Goal: Task Accomplishment & Management: Complete application form

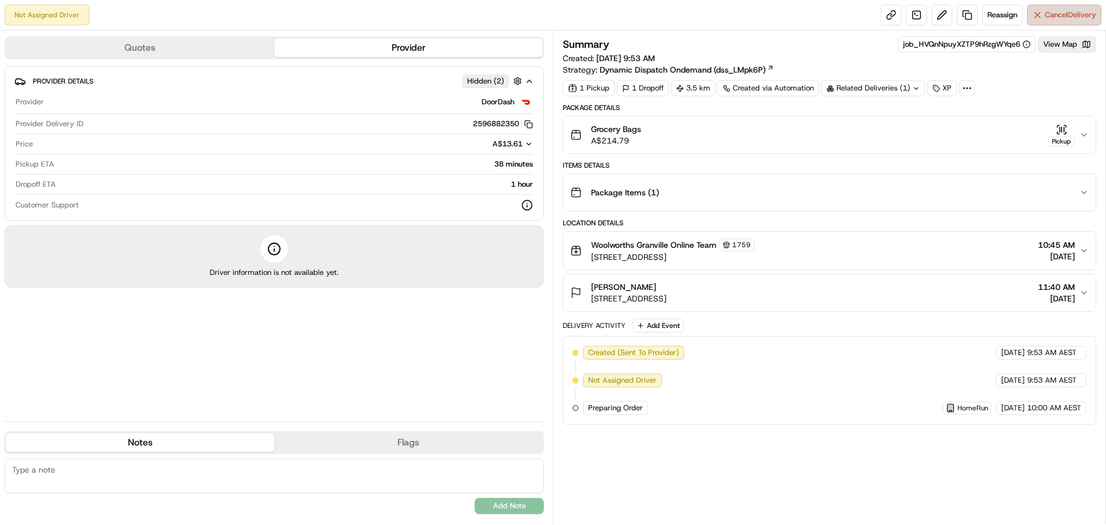
click at [1050, 16] on span "Cancel Delivery" at bounding box center [1070, 15] width 51 height 10
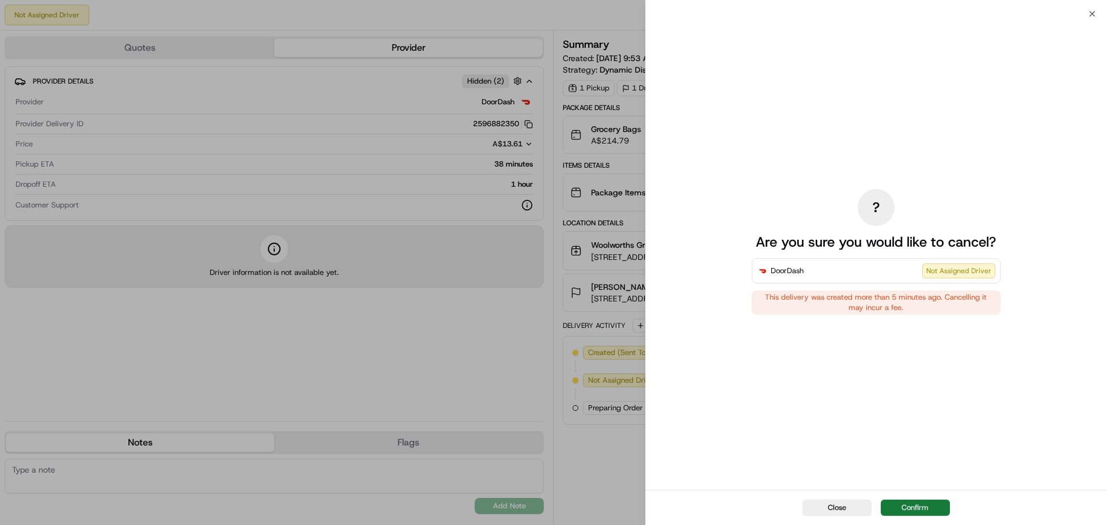
click at [904, 504] on button "Confirm" at bounding box center [915, 507] width 69 height 16
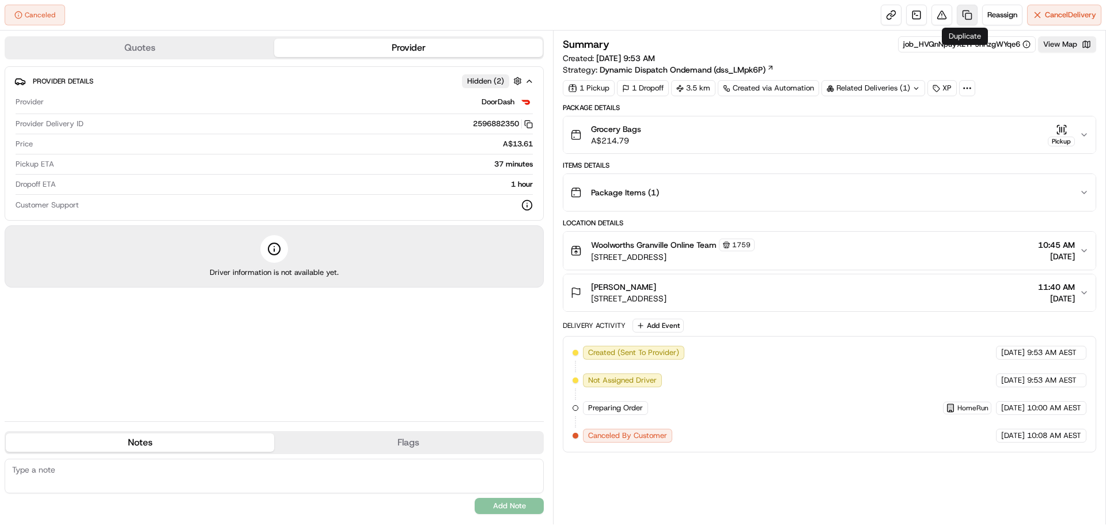
click at [960, 11] on link at bounding box center [967, 15] width 21 height 21
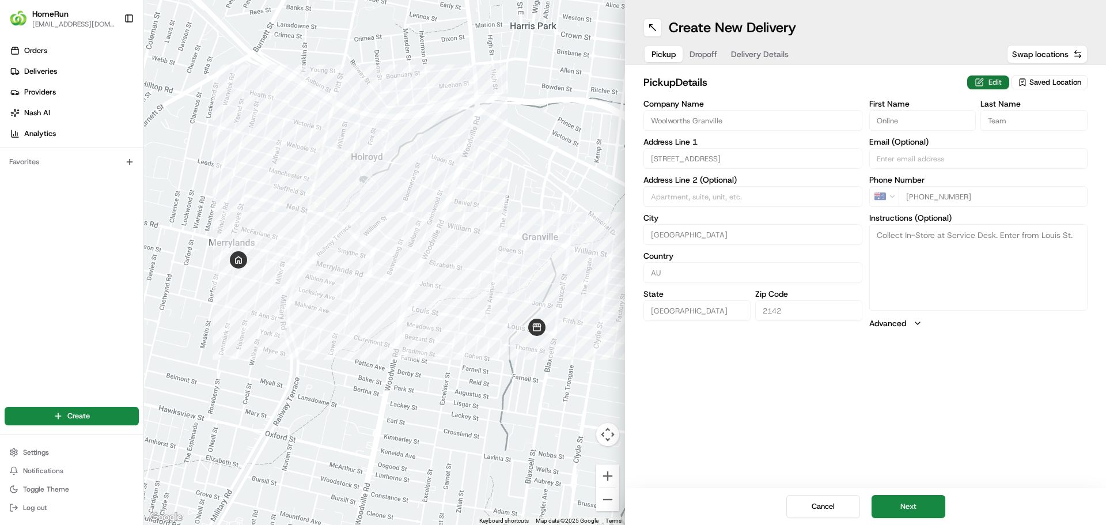
click at [1002, 78] on button "Edit" at bounding box center [988, 82] width 42 height 14
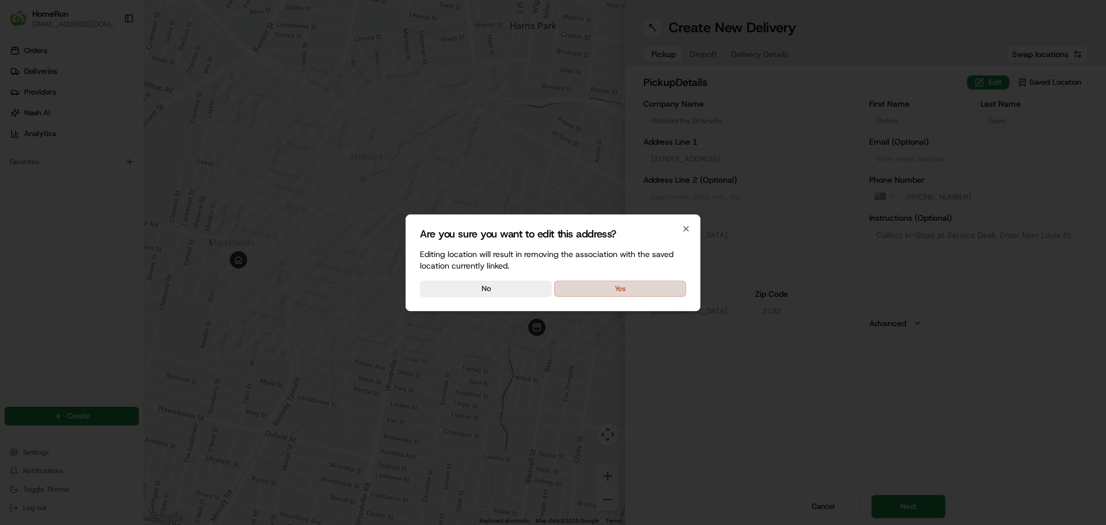
click at [590, 289] on button "Yes" at bounding box center [620, 289] width 132 height 16
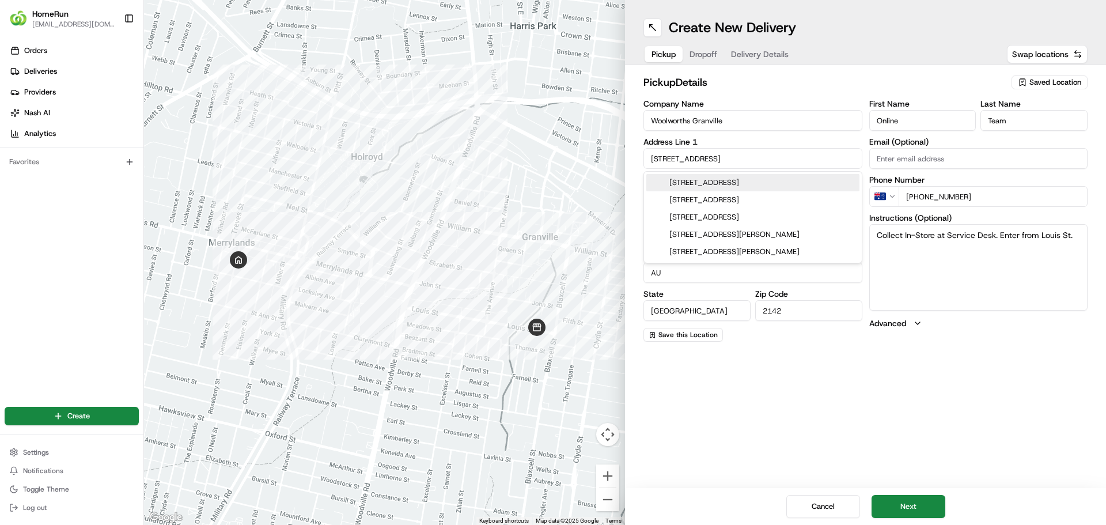
drag, startPoint x: 733, startPoint y: 158, endPoint x: 639, endPoint y: 161, distance: 93.4
click at [639, 161] on div "pickup Details Saved Location Company Name [GEOGRAPHIC_DATA] Granville Address …" at bounding box center [865, 208] width 481 height 286
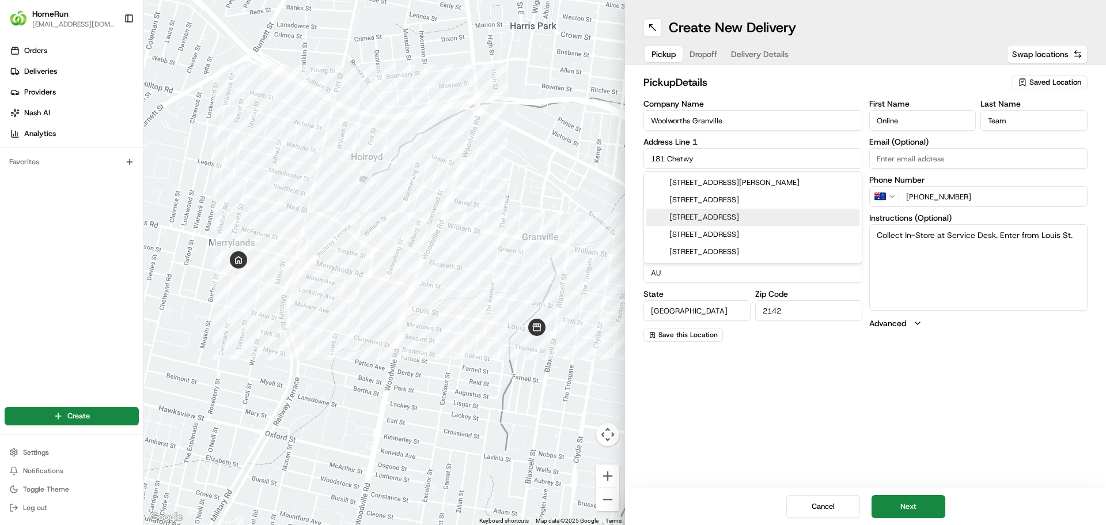
click at [713, 216] on div "[STREET_ADDRESS]" at bounding box center [752, 217] width 213 height 17
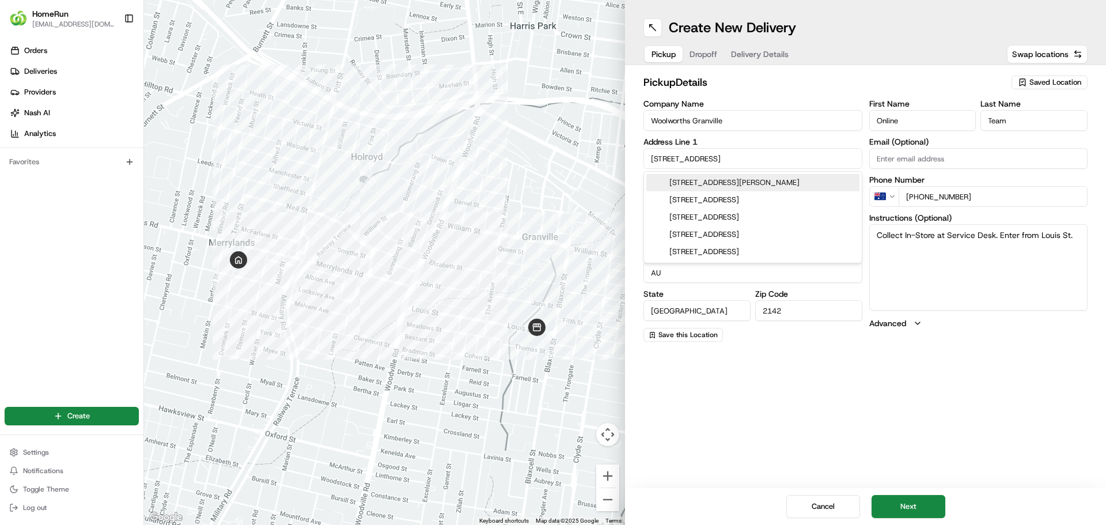
type input "[STREET_ADDRESS]"
type input "Guildford"
type input "[GEOGRAPHIC_DATA]"
type input "2161"
type input "[STREET_ADDRESS]"
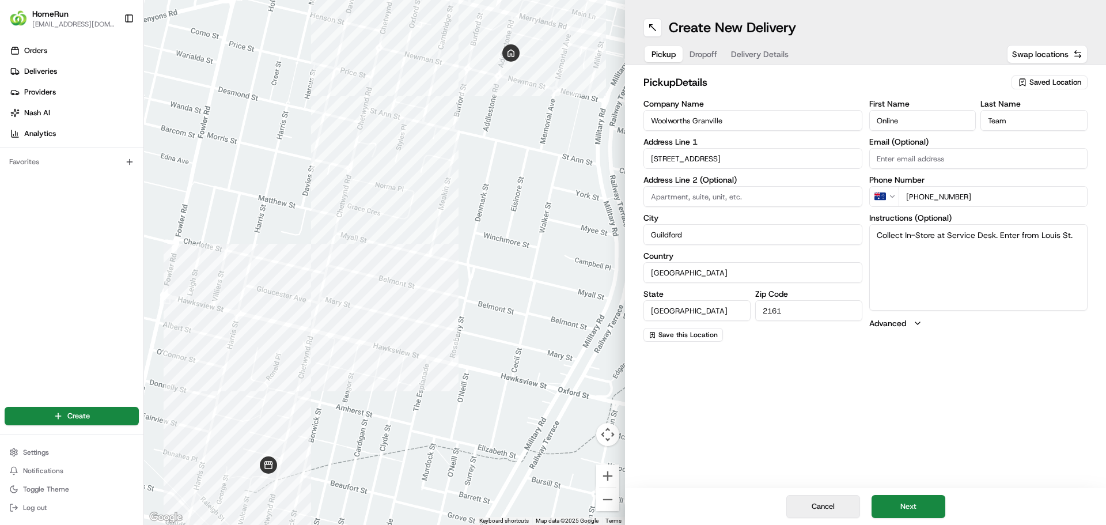
click at [813, 501] on button "Cancel" at bounding box center [823, 506] width 74 height 23
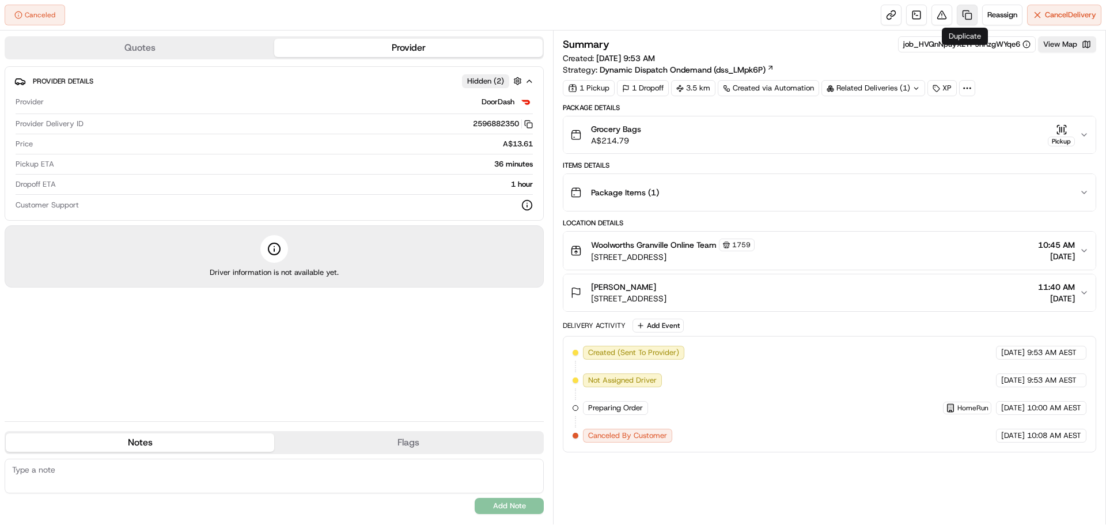
click at [963, 13] on link at bounding box center [967, 15] width 21 height 21
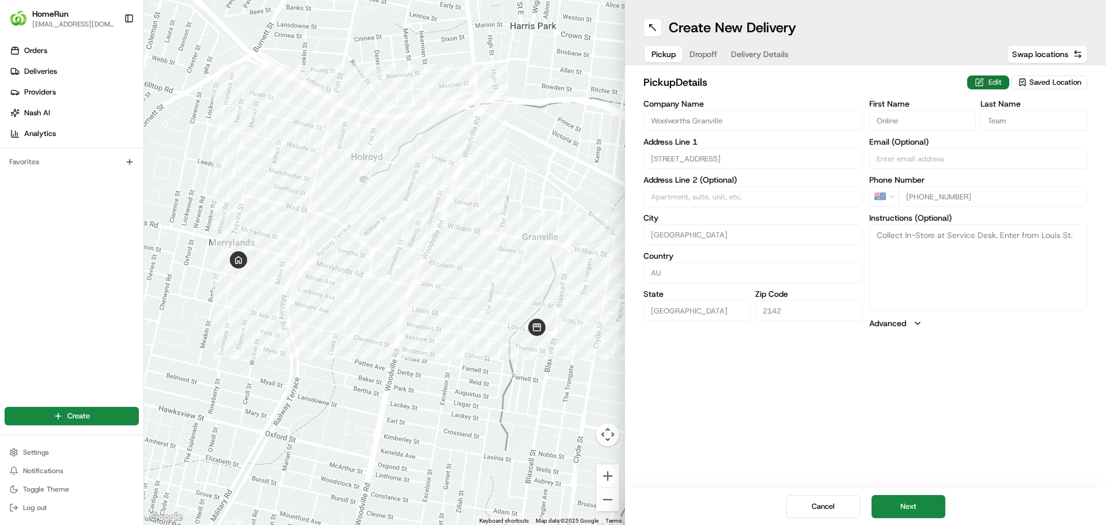
click at [1001, 75] on button "Edit" at bounding box center [988, 82] width 42 height 14
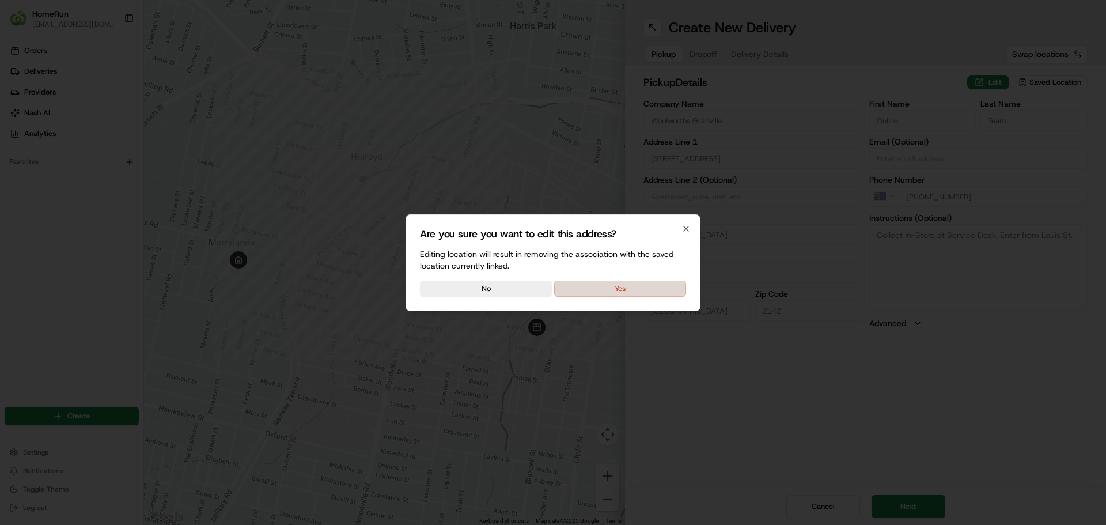
click at [589, 289] on button "Yes" at bounding box center [620, 289] width 132 height 16
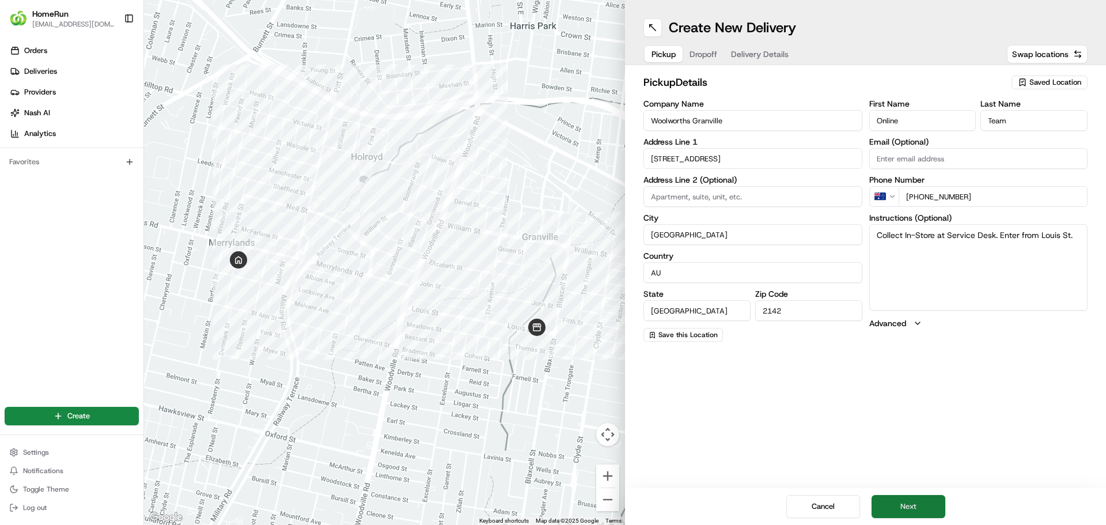
click at [904, 514] on button "Next" at bounding box center [909, 506] width 74 height 23
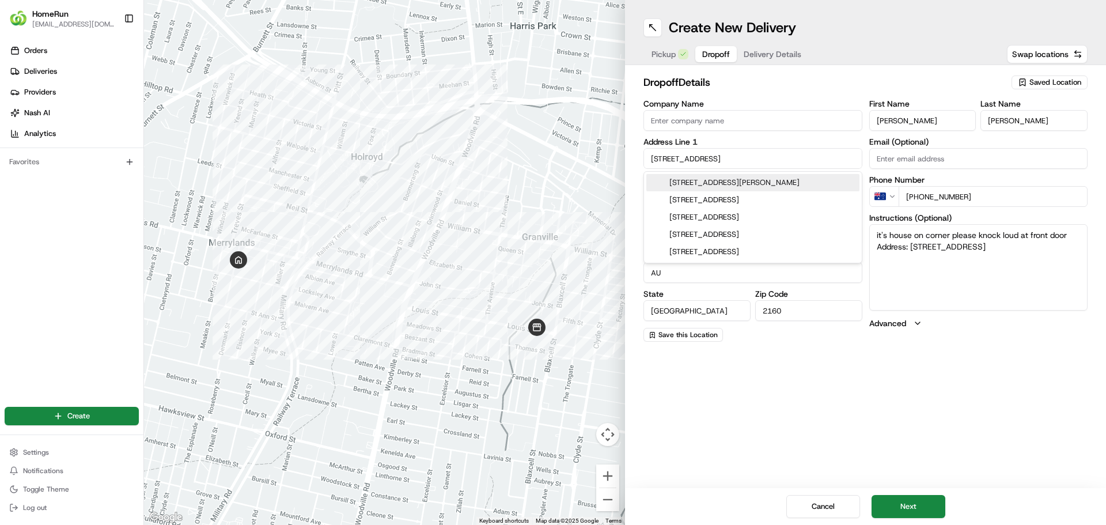
drag, startPoint x: 731, startPoint y: 156, endPoint x: 620, endPoint y: 154, distance: 110.6
click at [620, 154] on div "To navigate the map with touch gestures double-tap and hold your finger on the …" at bounding box center [625, 262] width 962 height 525
type textarea "it's house on corner please knock loud at front door Address: [STREET_ADDRESS]"
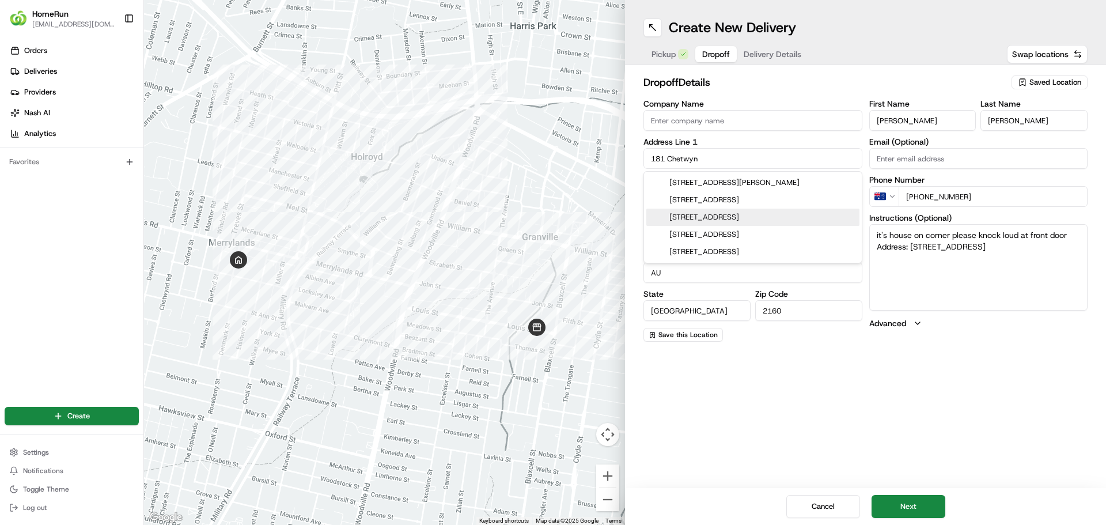
click at [705, 215] on div "[STREET_ADDRESS]" at bounding box center [752, 217] width 213 height 17
type input "[STREET_ADDRESS]"
type input "Guildford"
type input "[GEOGRAPHIC_DATA]"
type input "2161"
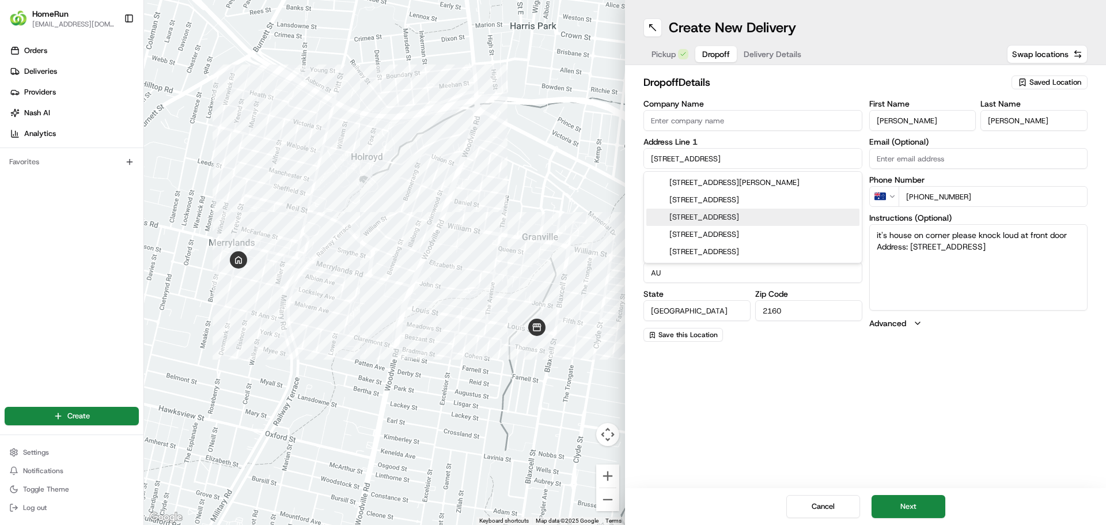
type textarea "it's house on corner please knock loud at front door Address: [STREET_ADDRESS]"
type input "[STREET_ADDRESS]"
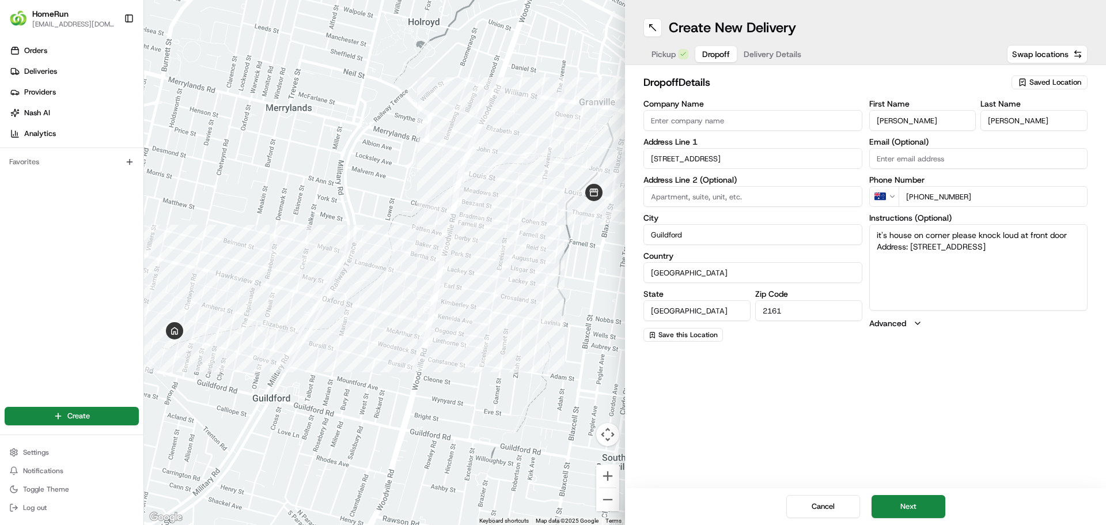
drag, startPoint x: 911, startPoint y: 245, endPoint x: 1069, endPoint y: 259, distance: 158.4
click at [1069, 259] on textarea "it's house on corner please knock loud at front door Address: [STREET_ADDRESS]" at bounding box center [978, 267] width 219 height 86
click at [926, 247] on textarea "it's house on corner please knock loud at front door Address:" at bounding box center [978, 267] width 219 height 86
paste textarea "[STREET_ADDRESS]"
type textarea "it's house on corner please knock loud at front door Address: [STREET_ADDRESS]"
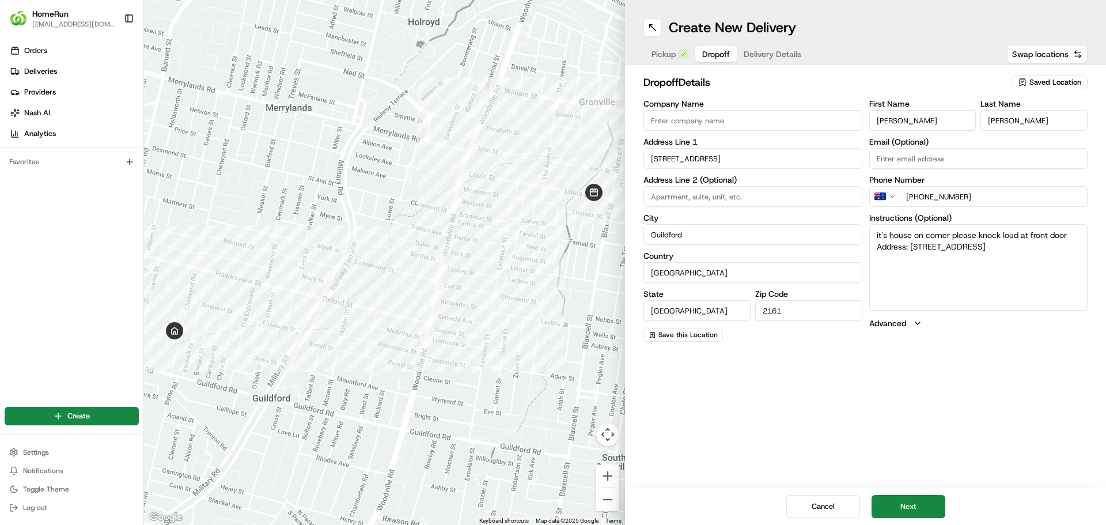
click at [750, 419] on div "Create New Delivery Pickup Dropoff Delivery Details Swap locations dropoff Deta…" at bounding box center [865, 262] width 481 height 525
drag, startPoint x: 871, startPoint y: 437, endPoint x: 937, endPoint y: 507, distance: 96.6
click at [938, 506] on button "Next" at bounding box center [909, 506] width 74 height 23
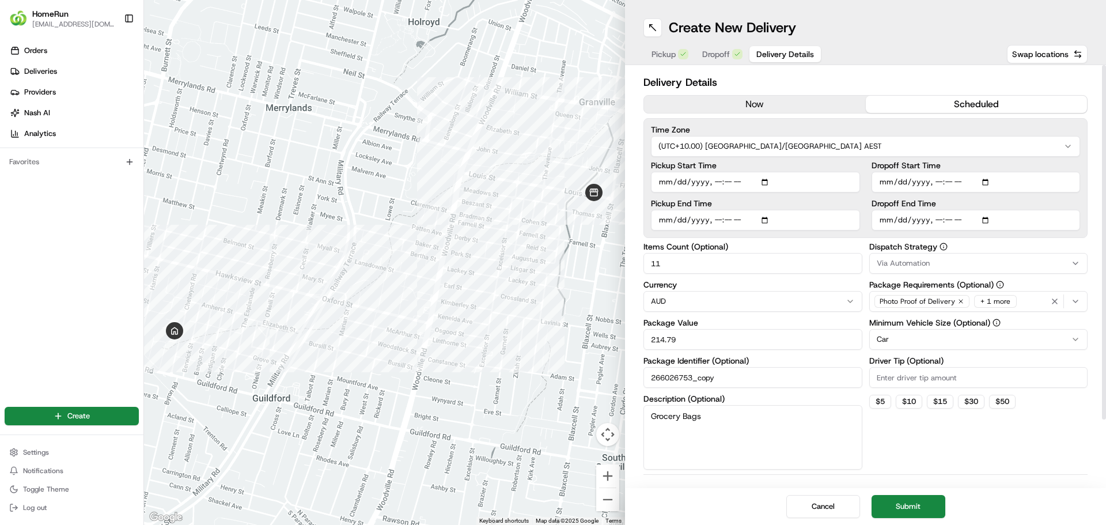
click at [755, 107] on button "now" at bounding box center [755, 104] width 222 height 17
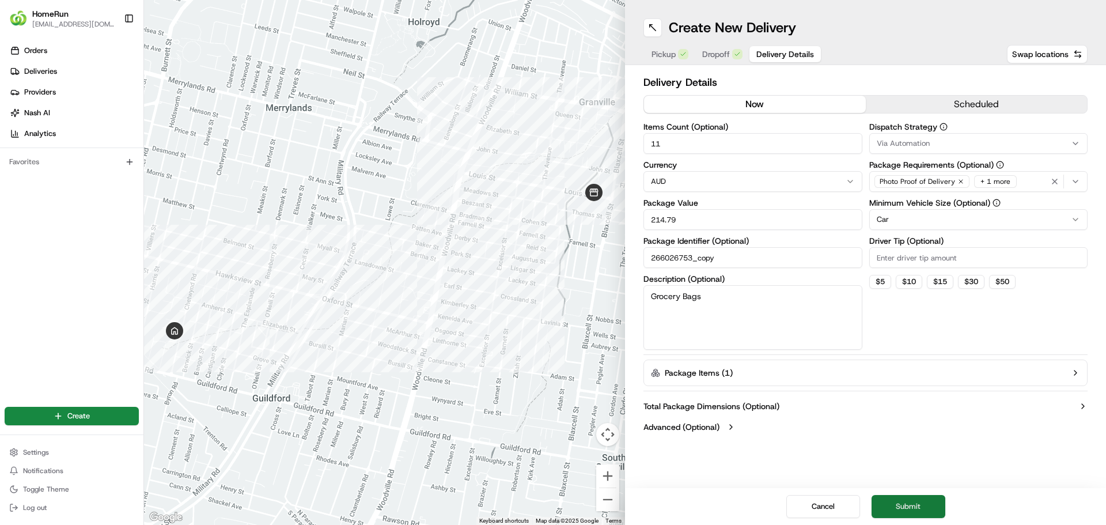
click at [898, 503] on button "Submit" at bounding box center [909, 506] width 74 height 23
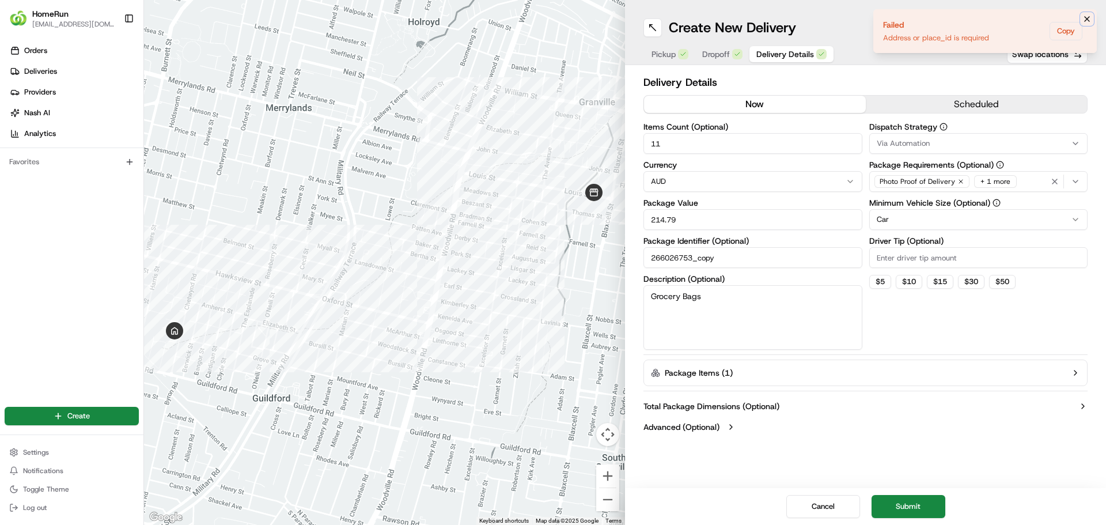
click at [1086, 16] on icon "Notifications (F8)" at bounding box center [1086, 18] width 9 height 9
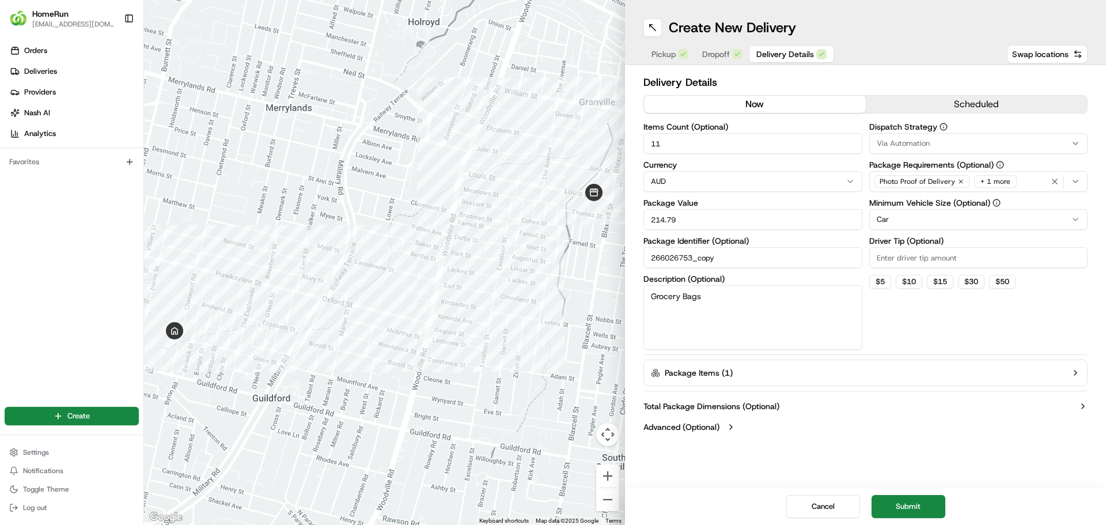
click at [719, 372] on label "Package Items ( 1 )" at bounding box center [699, 373] width 68 height 12
click at [821, 505] on button "Cancel" at bounding box center [823, 506] width 74 height 23
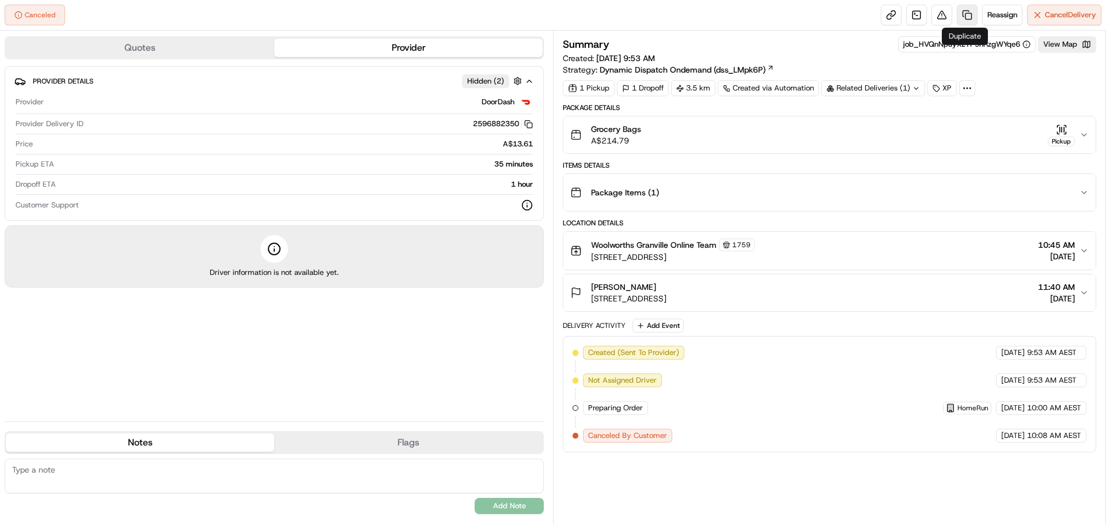
click at [958, 16] on link at bounding box center [967, 15] width 21 height 21
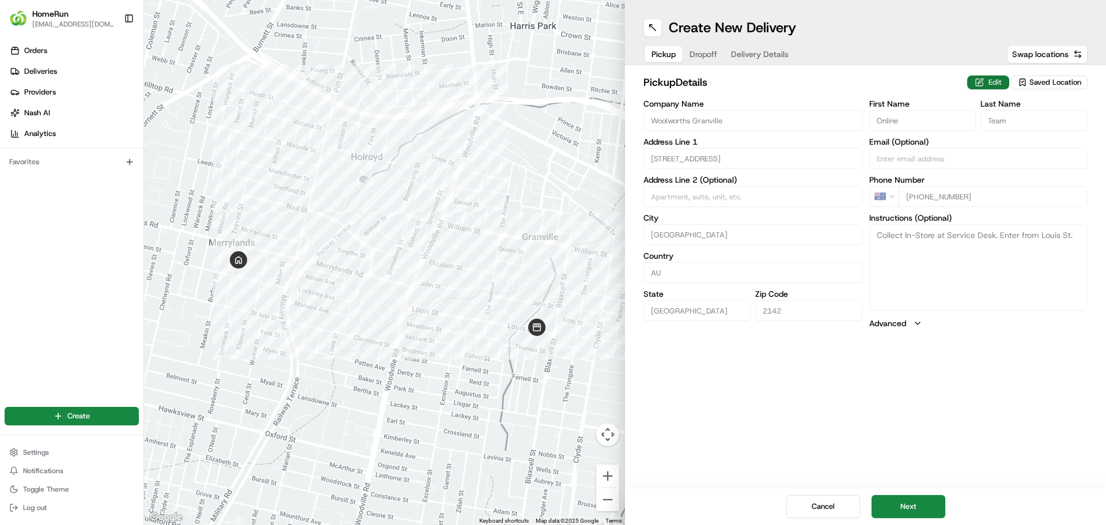
click at [985, 79] on button "Edit" at bounding box center [988, 82] width 42 height 14
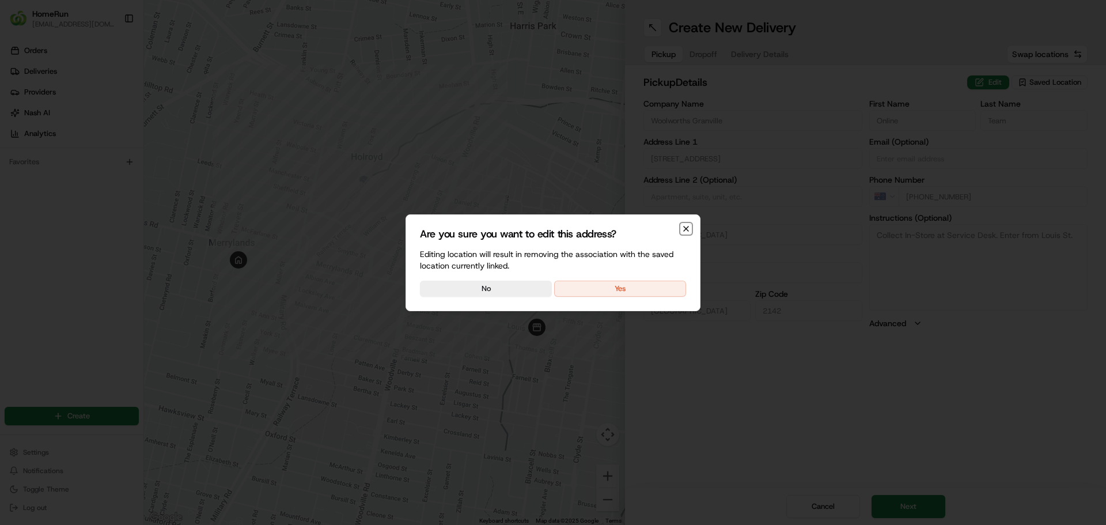
click at [681, 226] on icon "button" at bounding box center [685, 228] width 9 height 9
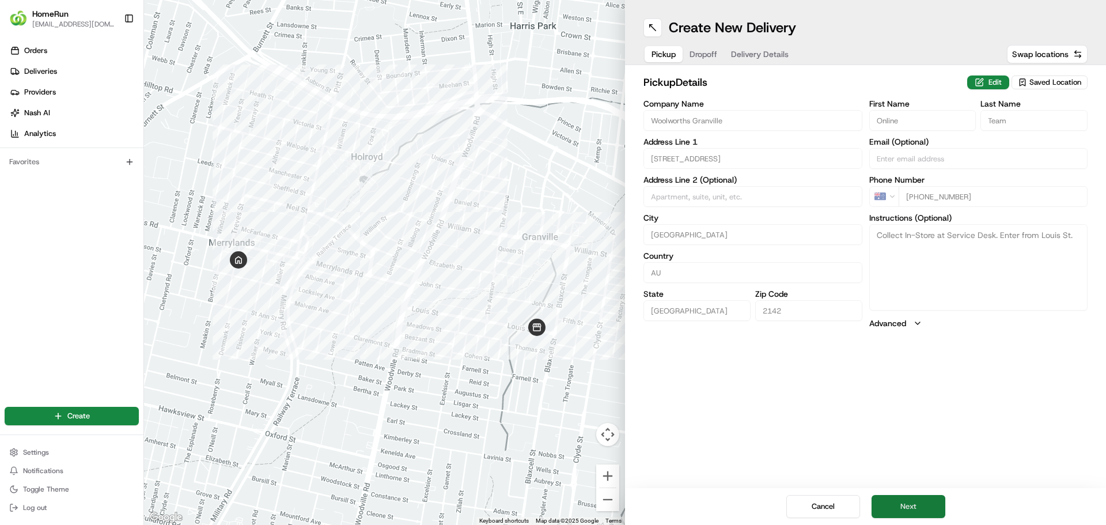
click at [907, 509] on button "Next" at bounding box center [909, 506] width 74 height 23
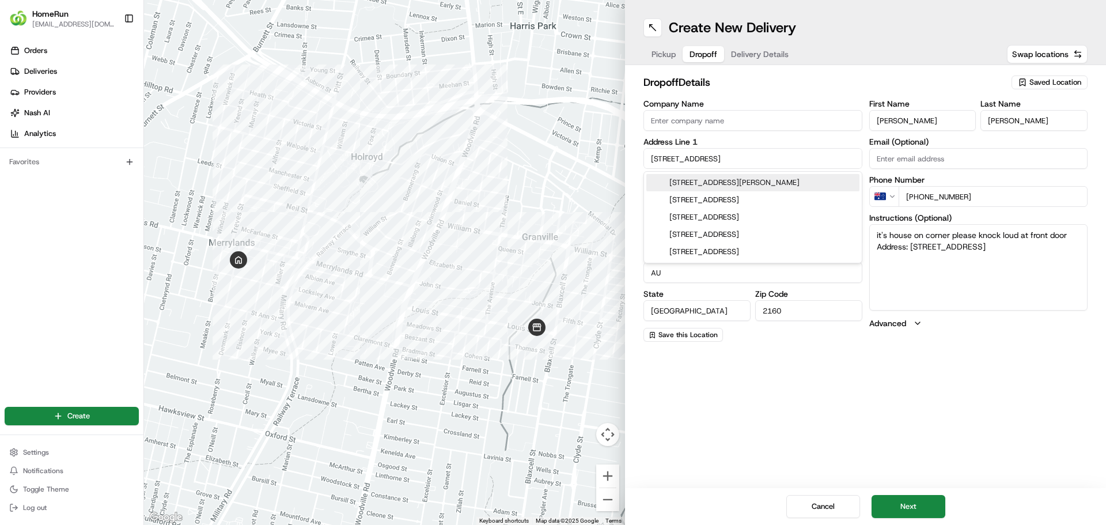
drag, startPoint x: 754, startPoint y: 156, endPoint x: 614, endPoint y: 164, distance: 140.2
click at [614, 164] on div "To navigate the map with touch gestures double-tap and hold your finger on the …" at bounding box center [625, 262] width 962 height 525
type textarea "it's house on corner please knock loud at front door Address: [STREET_ADDRESS]"
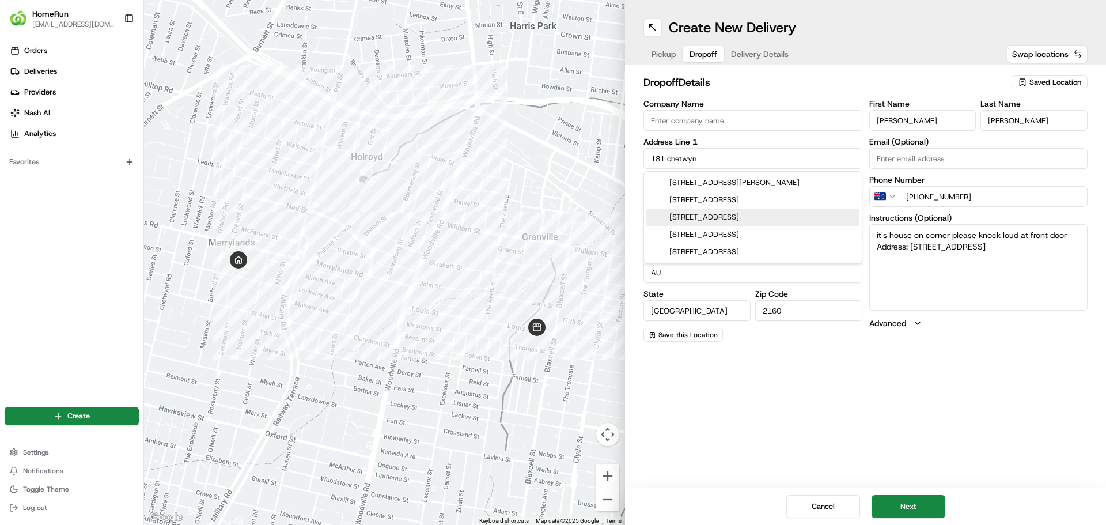
click at [696, 220] on div "[STREET_ADDRESS]" at bounding box center [752, 217] width 213 height 17
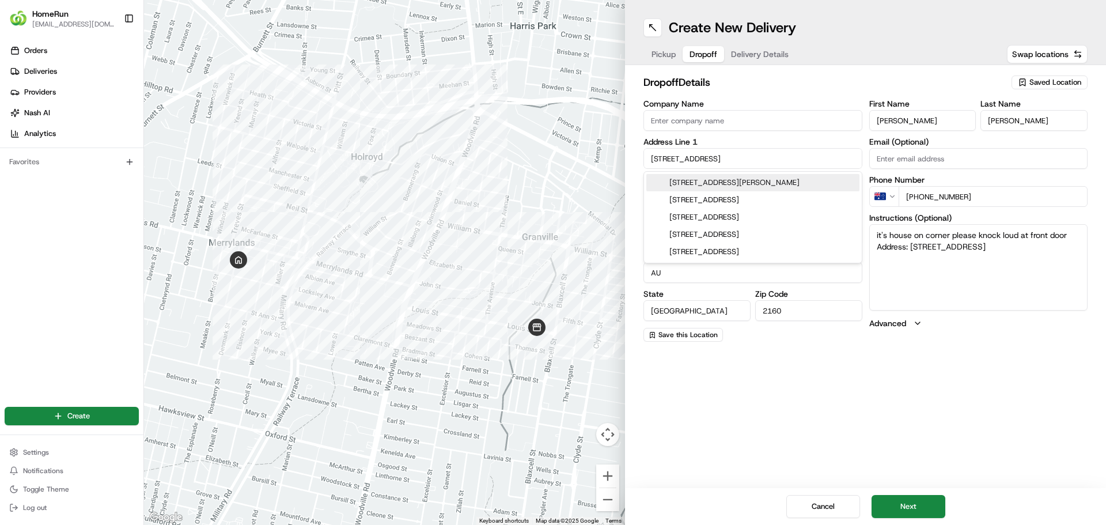
type input "[STREET_ADDRESS]"
type input "Guildford"
type input "[GEOGRAPHIC_DATA]"
type input "2161"
type textarea "it's house on corner please knock loud at front door Address: [STREET_ADDRESS]"
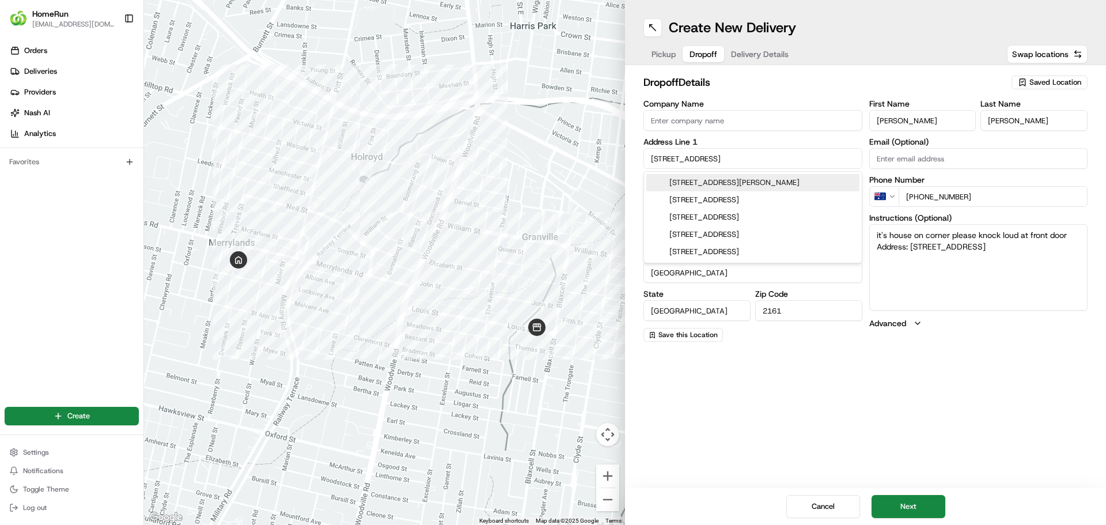
type input "[STREET_ADDRESS]"
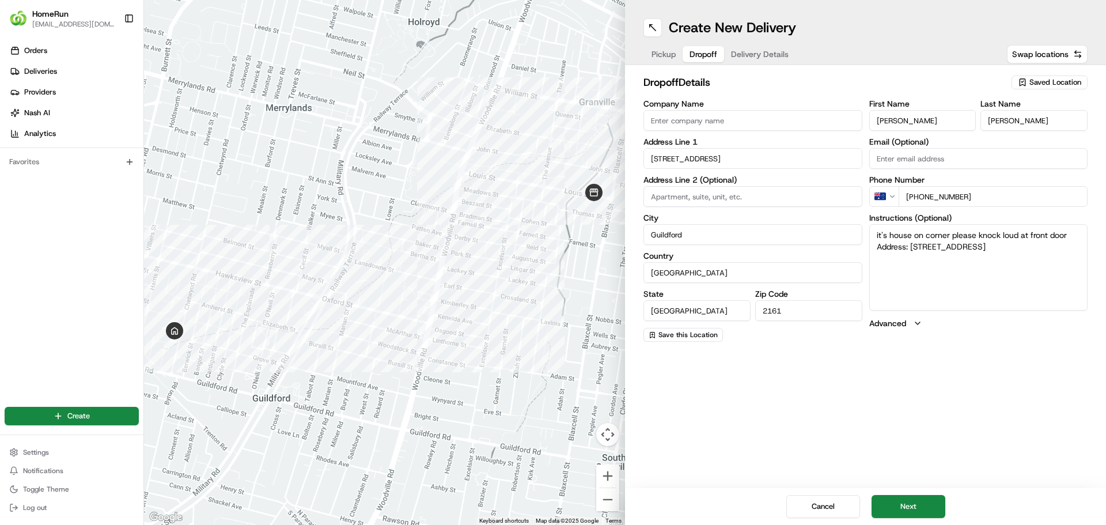
drag, startPoint x: 910, startPoint y: 247, endPoint x: 1067, endPoint y: 259, distance: 157.8
click at [1067, 259] on textarea "it's house on corner please knock loud at front door Address: [STREET_ADDRESS]" at bounding box center [978, 267] width 219 height 86
paste textarea "[STREET_ADDRESS]"
type textarea "it's house on corner please knock loud at front door Address: [STREET_ADDRESS]"
click at [898, 504] on button "Next" at bounding box center [909, 506] width 74 height 23
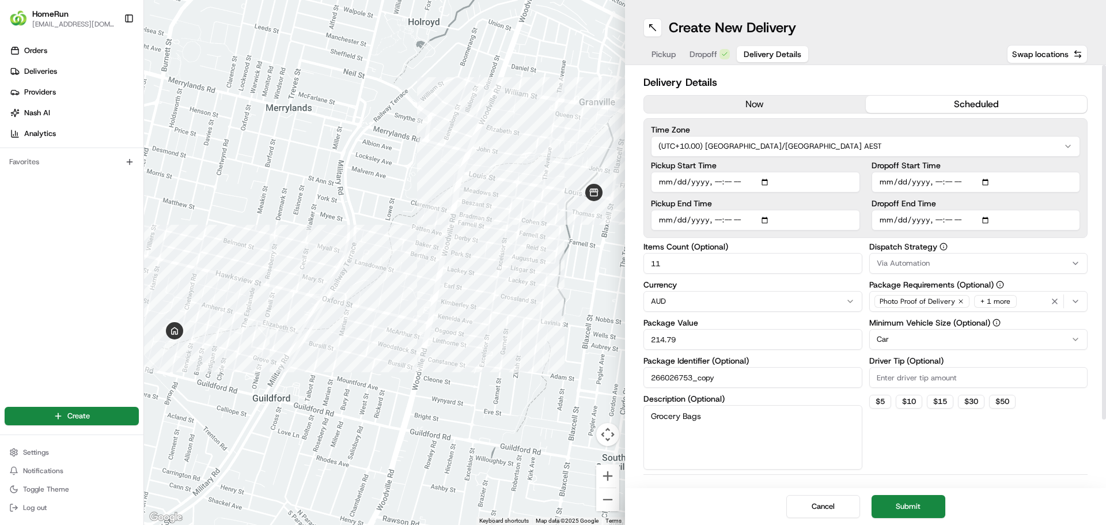
click at [764, 107] on button "now" at bounding box center [755, 104] width 222 height 17
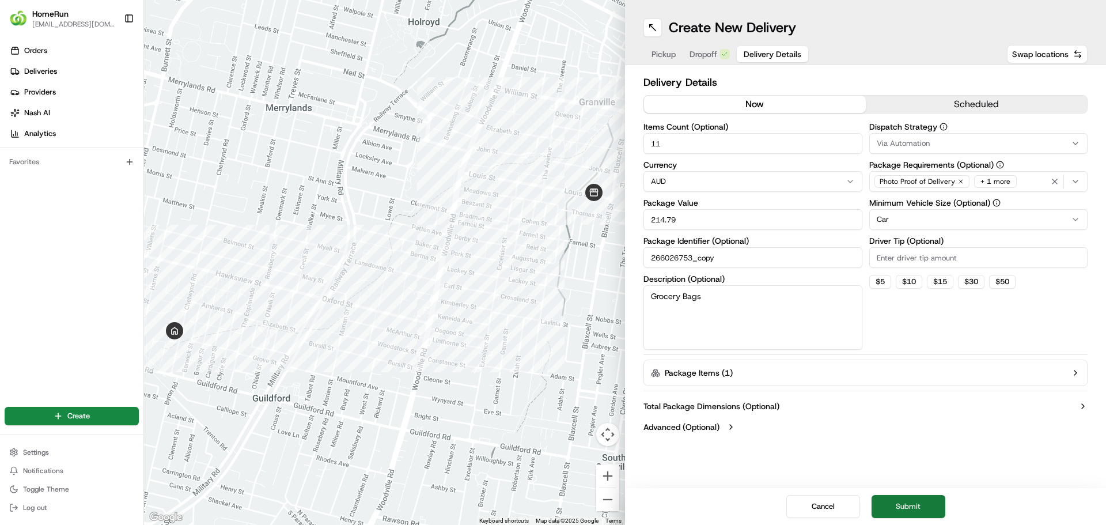
click at [895, 501] on button "Submit" at bounding box center [909, 506] width 74 height 23
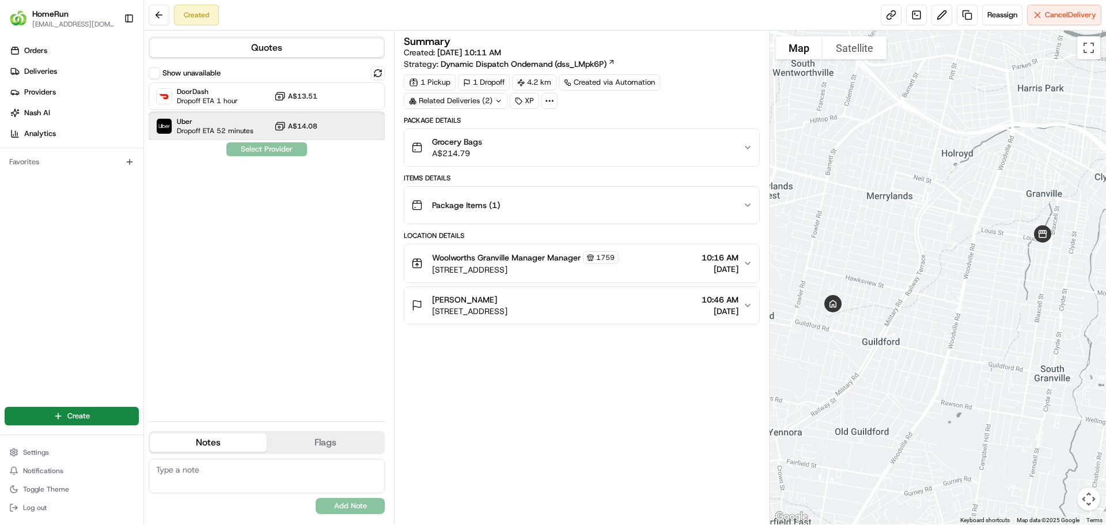
click at [187, 126] on span "Uber" at bounding box center [215, 121] width 77 height 9
click at [283, 149] on button "Assign Provider" at bounding box center [267, 149] width 82 height 14
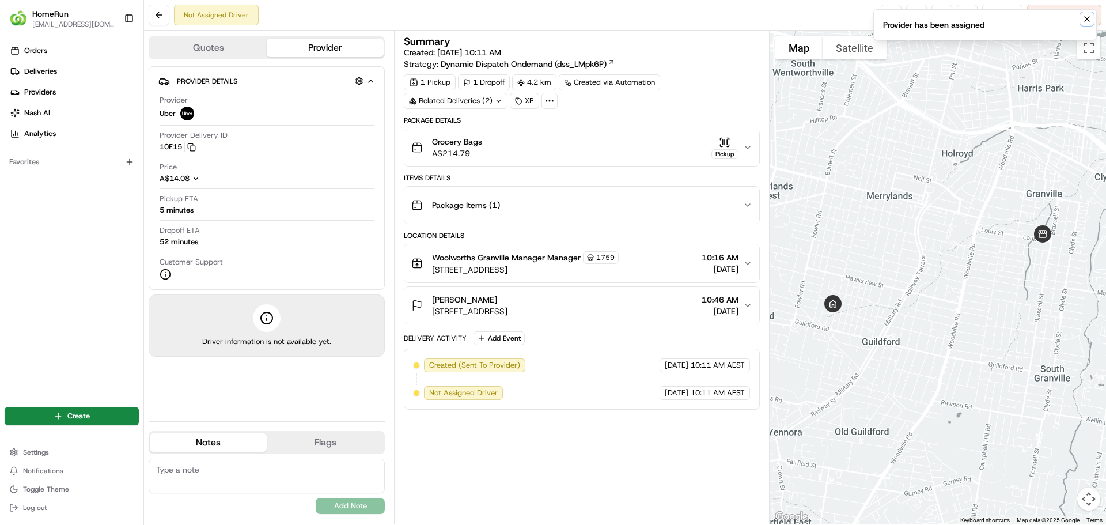
click at [1089, 16] on icon "Notifications (F8)" at bounding box center [1086, 18] width 9 height 9
click at [887, 21] on link at bounding box center [891, 15] width 21 height 21
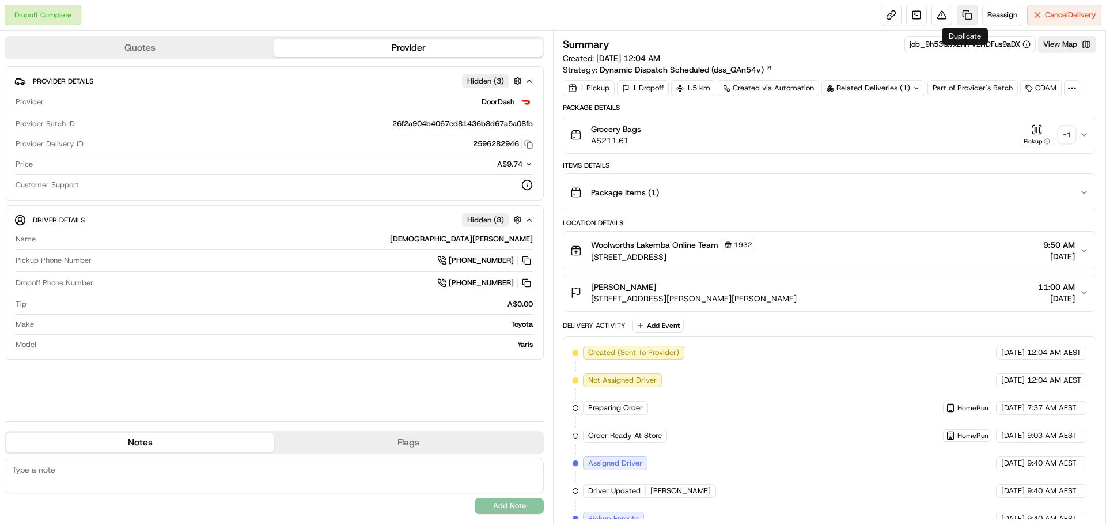
click at [961, 14] on link at bounding box center [967, 15] width 21 height 21
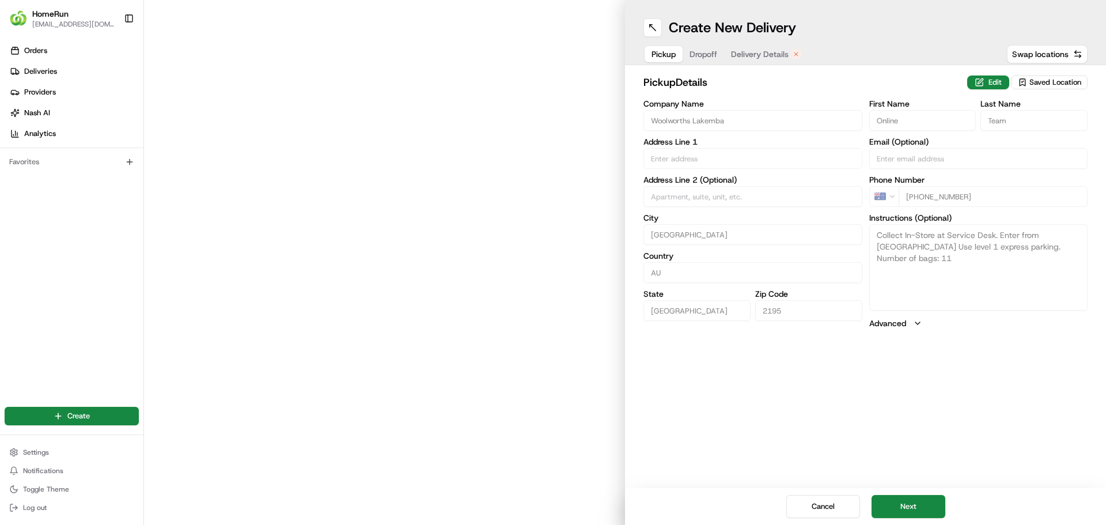
type input "2 - 26 Haldon Street"
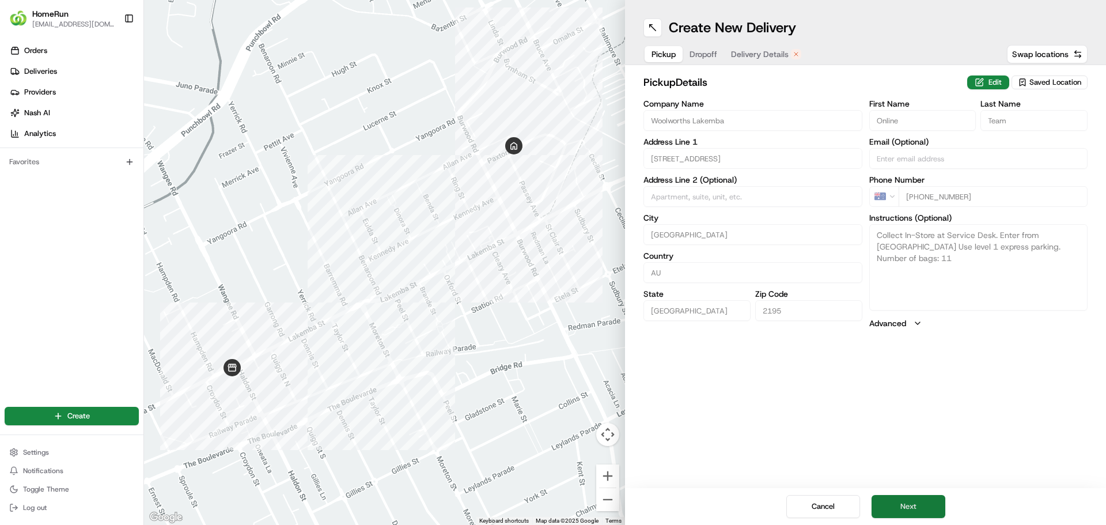
click at [904, 505] on button "Next" at bounding box center [909, 506] width 74 height 23
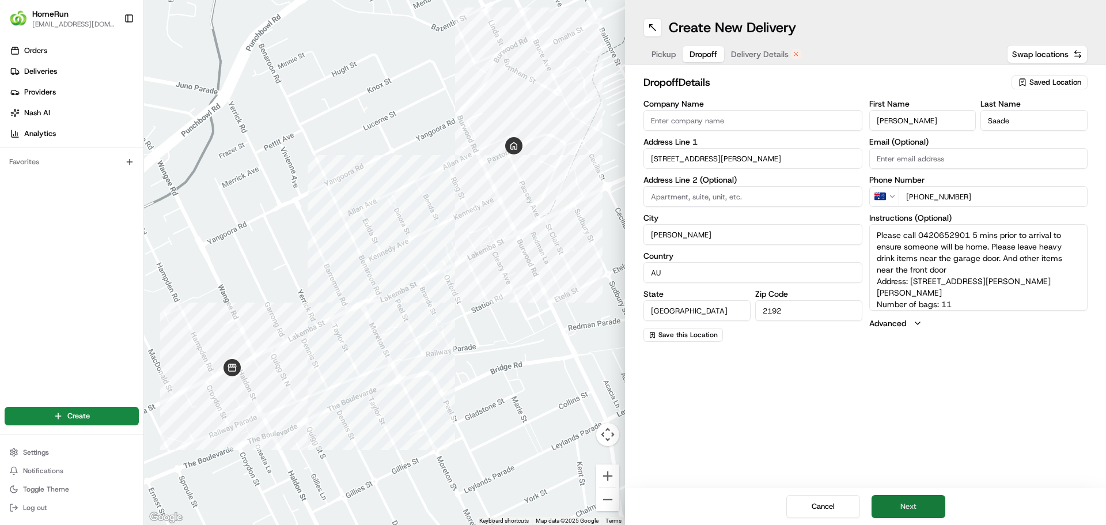
click at [904, 505] on button "Next" at bounding box center [909, 506] width 74 height 23
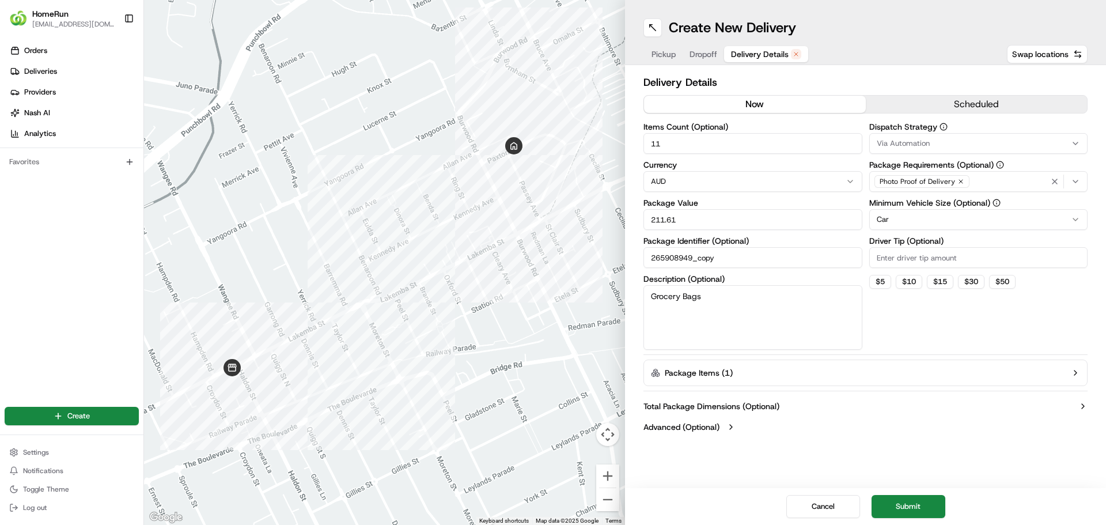
click at [777, 97] on button "now" at bounding box center [755, 104] width 222 height 17
click at [902, 507] on button "Submit" at bounding box center [909, 506] width 74 height 23
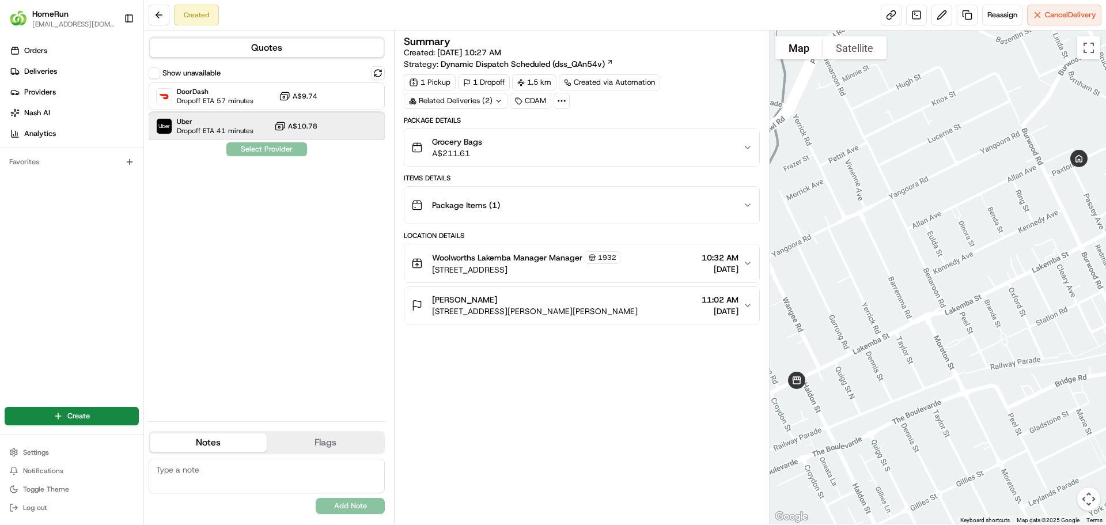
click at [215, 123] on span "Uber" at bounding box center [215, 121] width 77 height 9
click at [271, 154] on button "Assign Provider" at bounding box center [267, 149] width 82 height 14
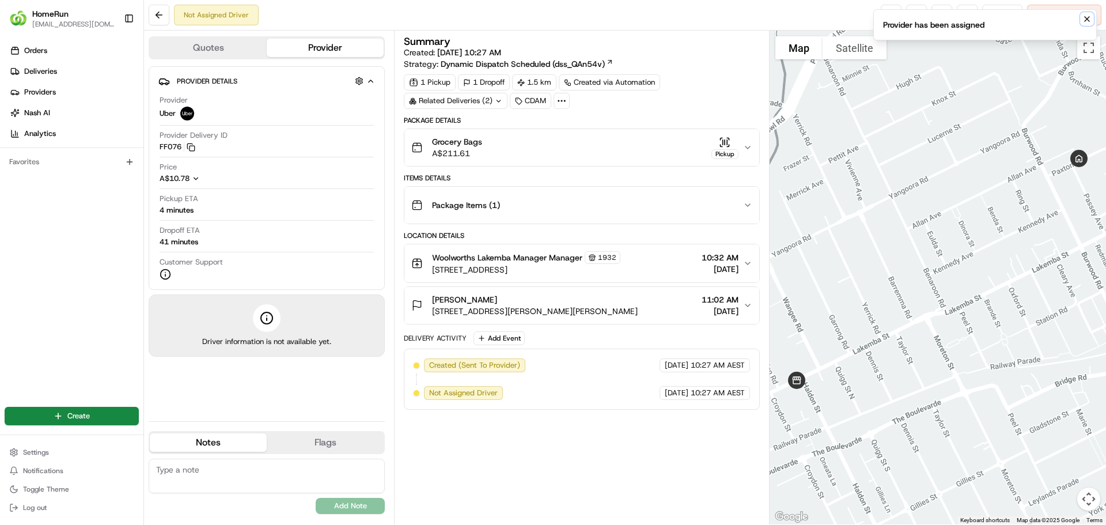
click at [1087, 21] on icon "Notifications (F8)" at bounding box center [1086, 18] width 9 height 9
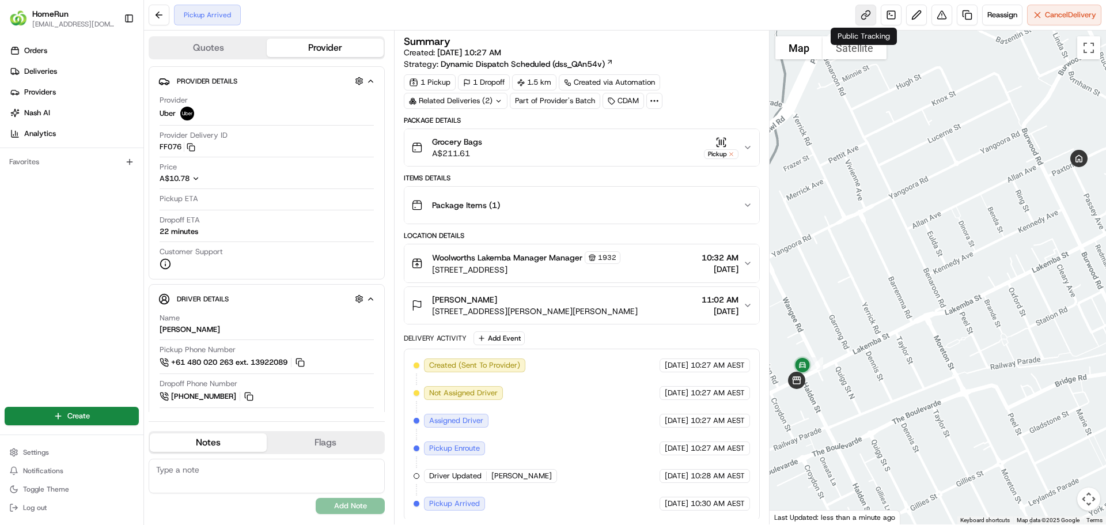
click at [865, 16] on link at bounding box center [865, 15] width 21 height 21
